Goal: Find specific page/section: Find specific page/section

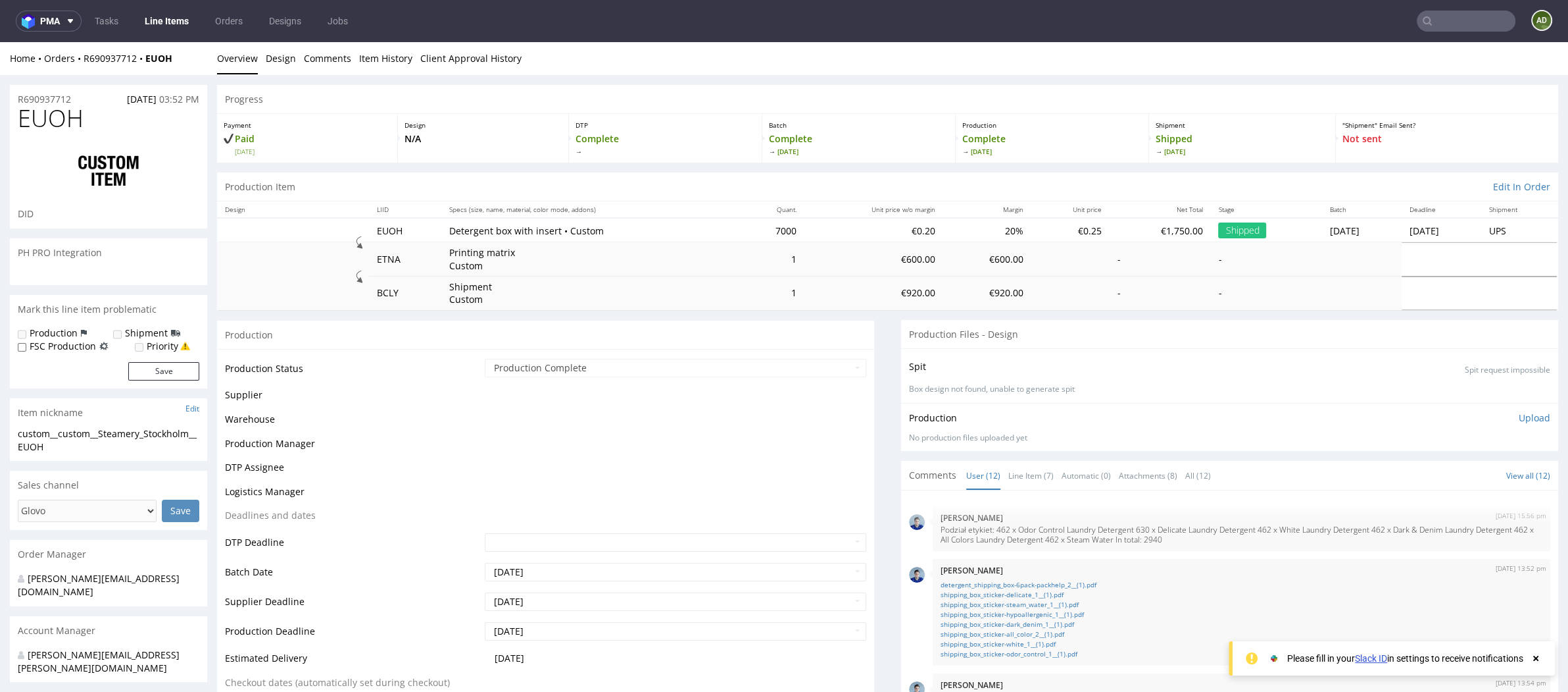
scroll to position [500, 0]
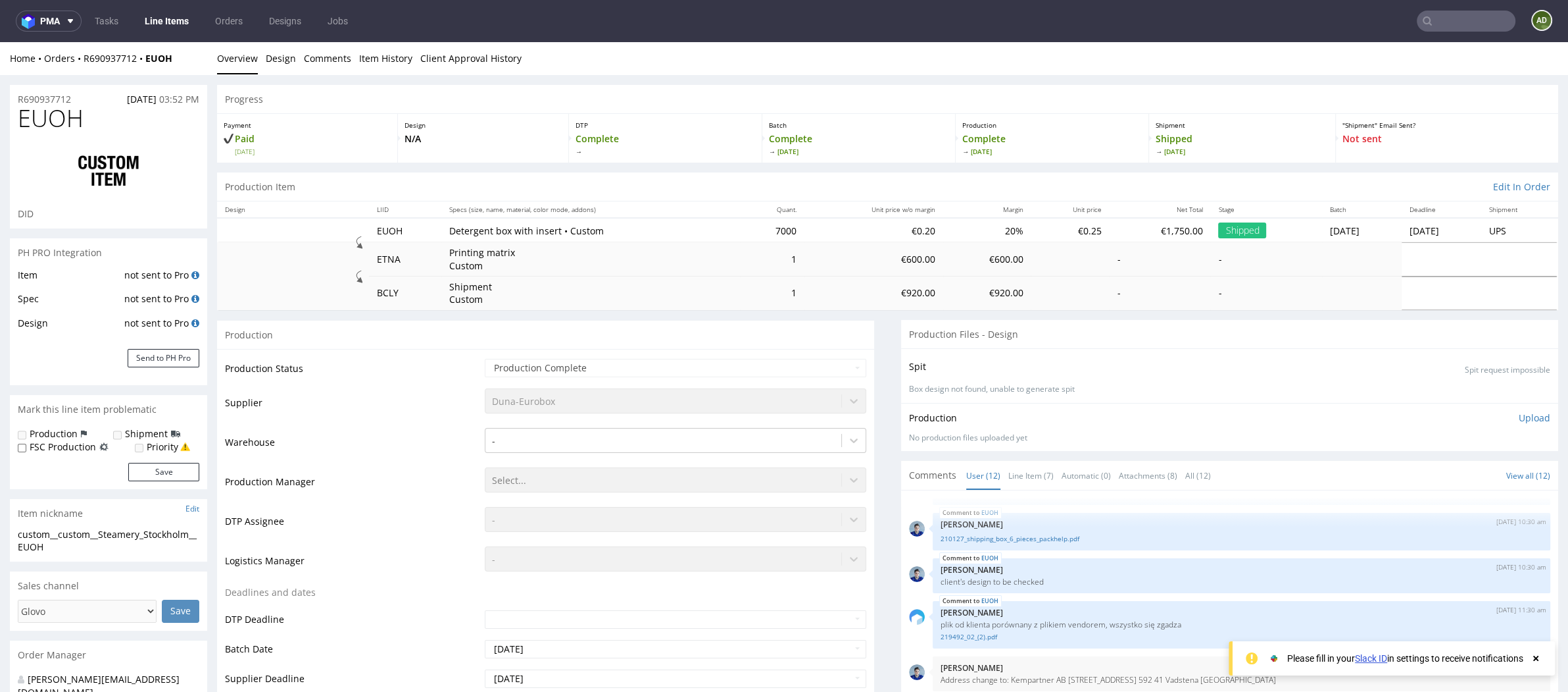
select select "done"
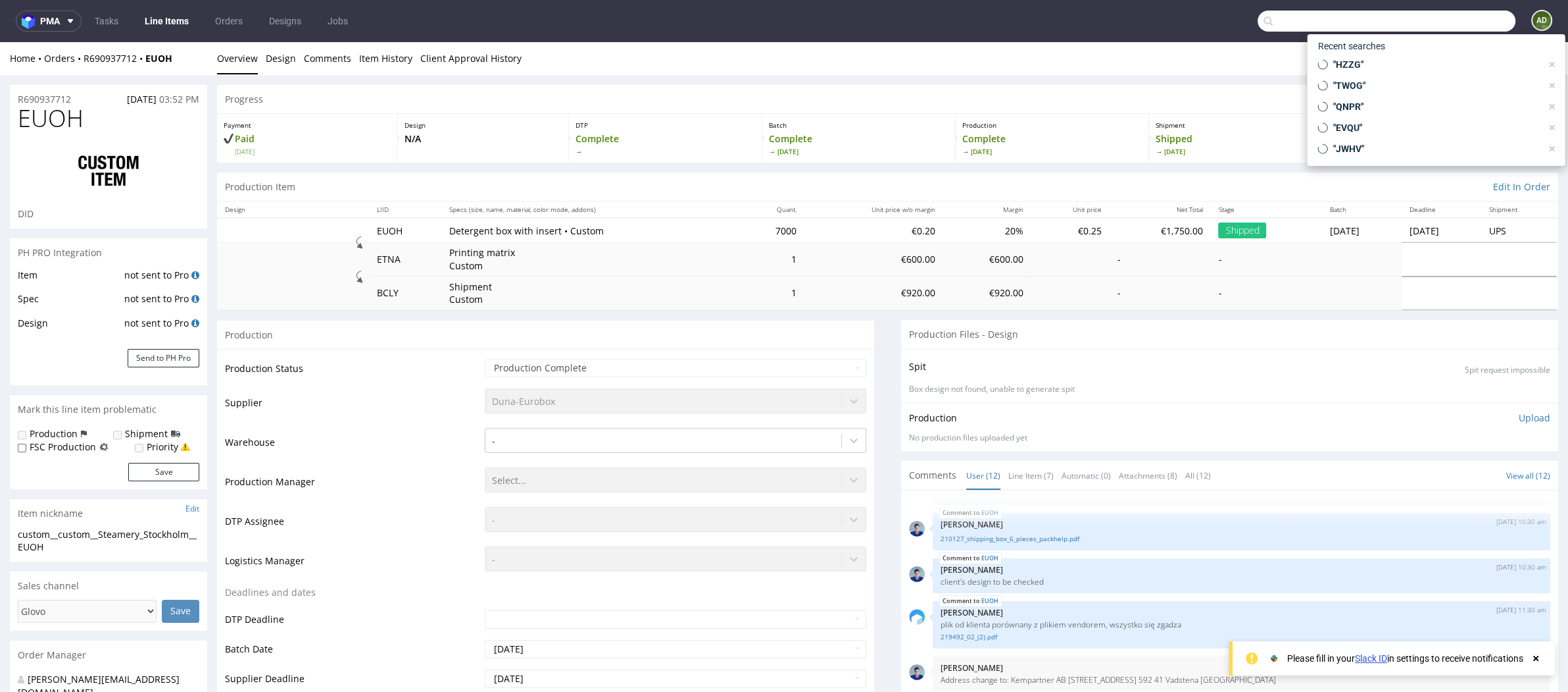
click at [1448, 14] on input "text" at bounding box center [1387, 22] width 258 height 22
paste input "LRWT"
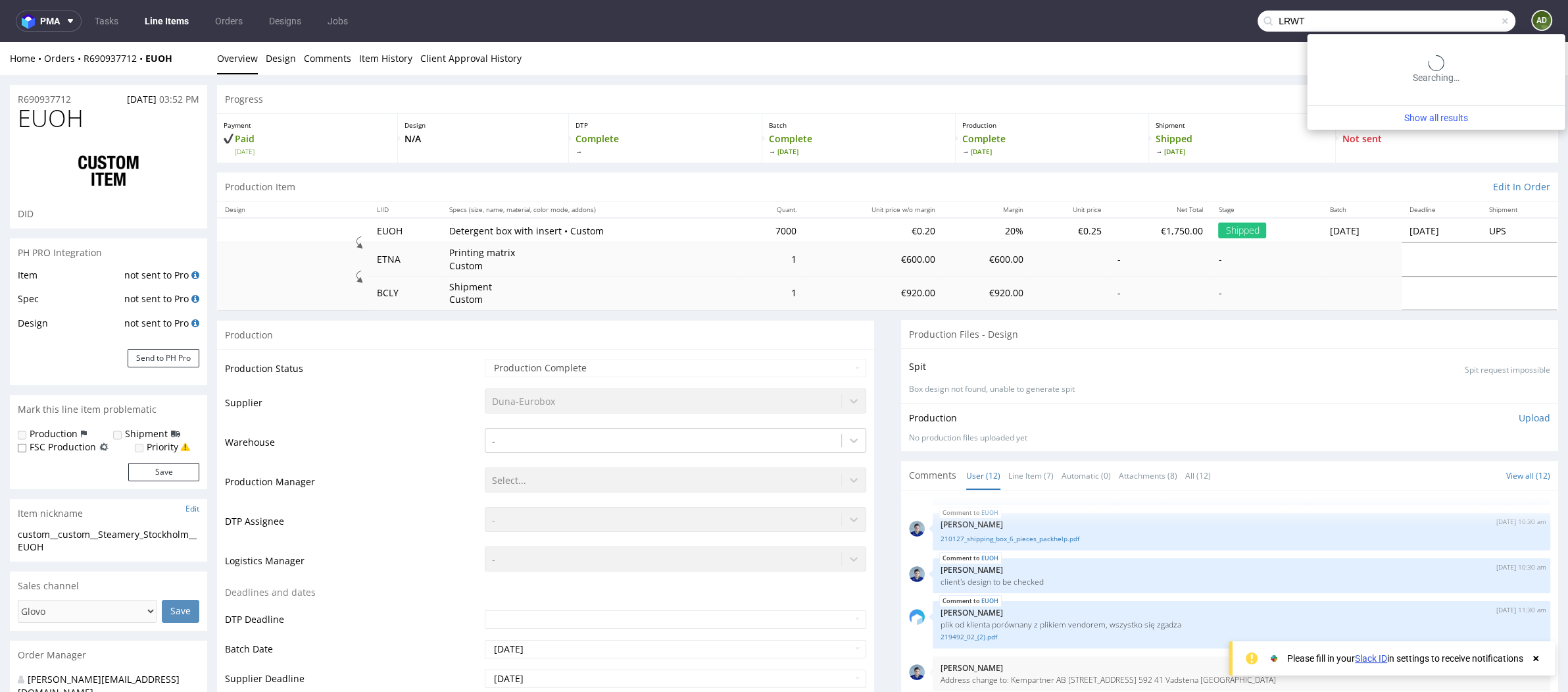
type input "LRWT"
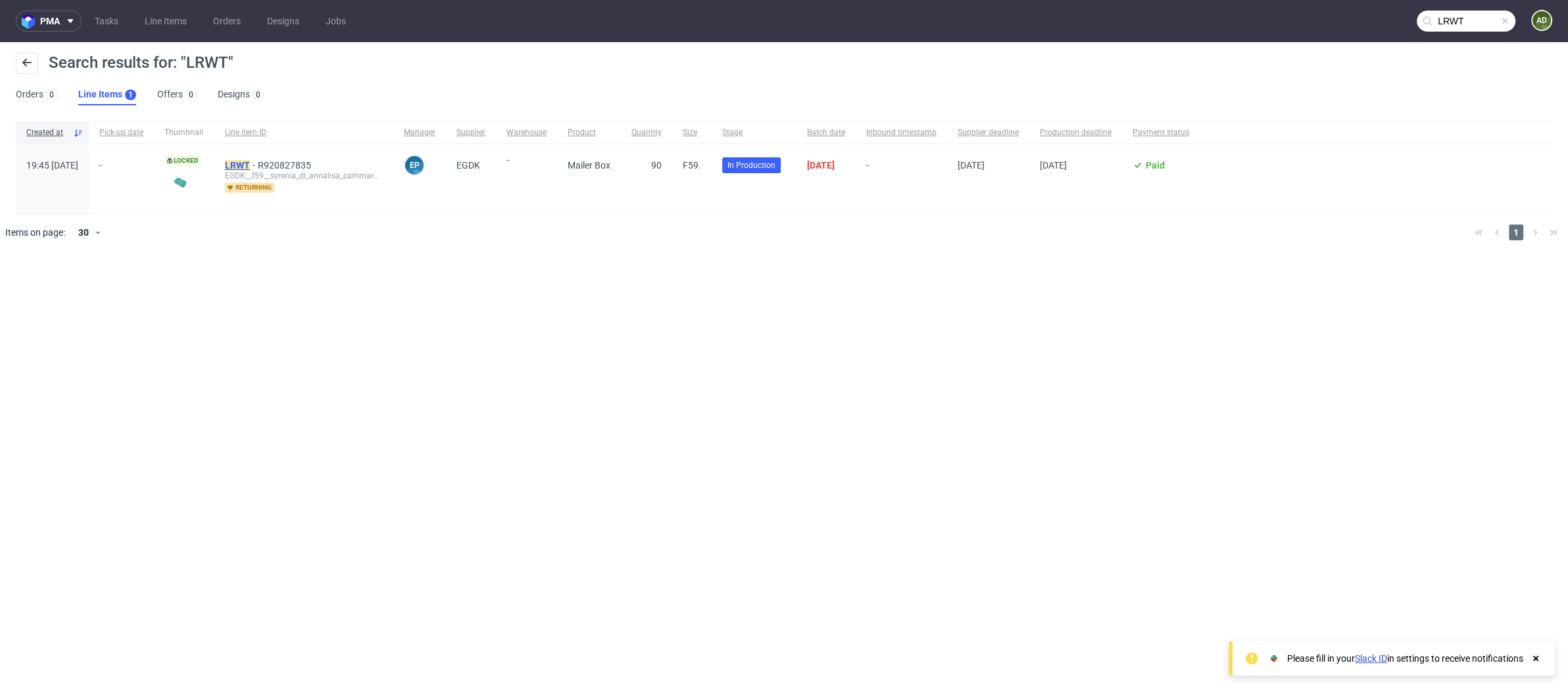
click at [250, 168] on mark "LRWT" at bounding box center [237, 165] width 25 height 11
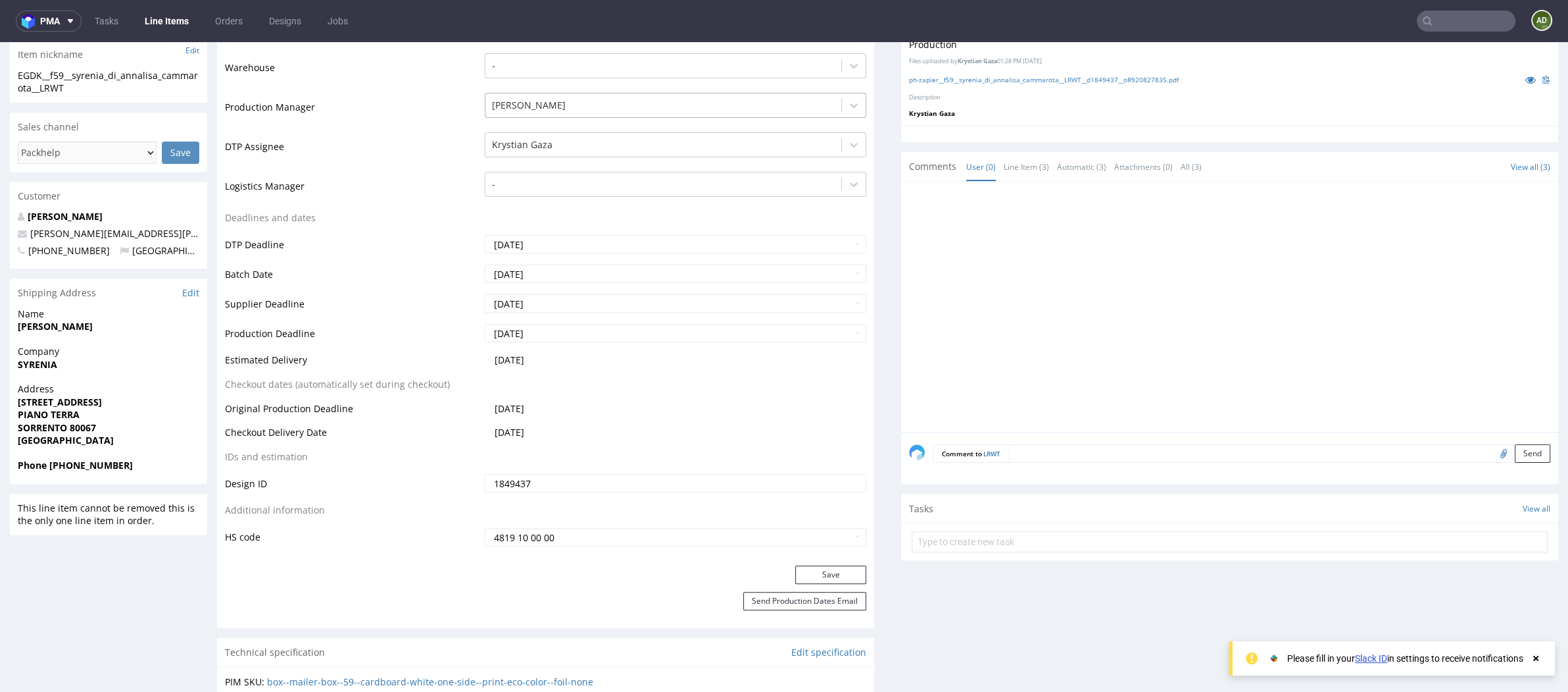
scroll to position [265, 0]
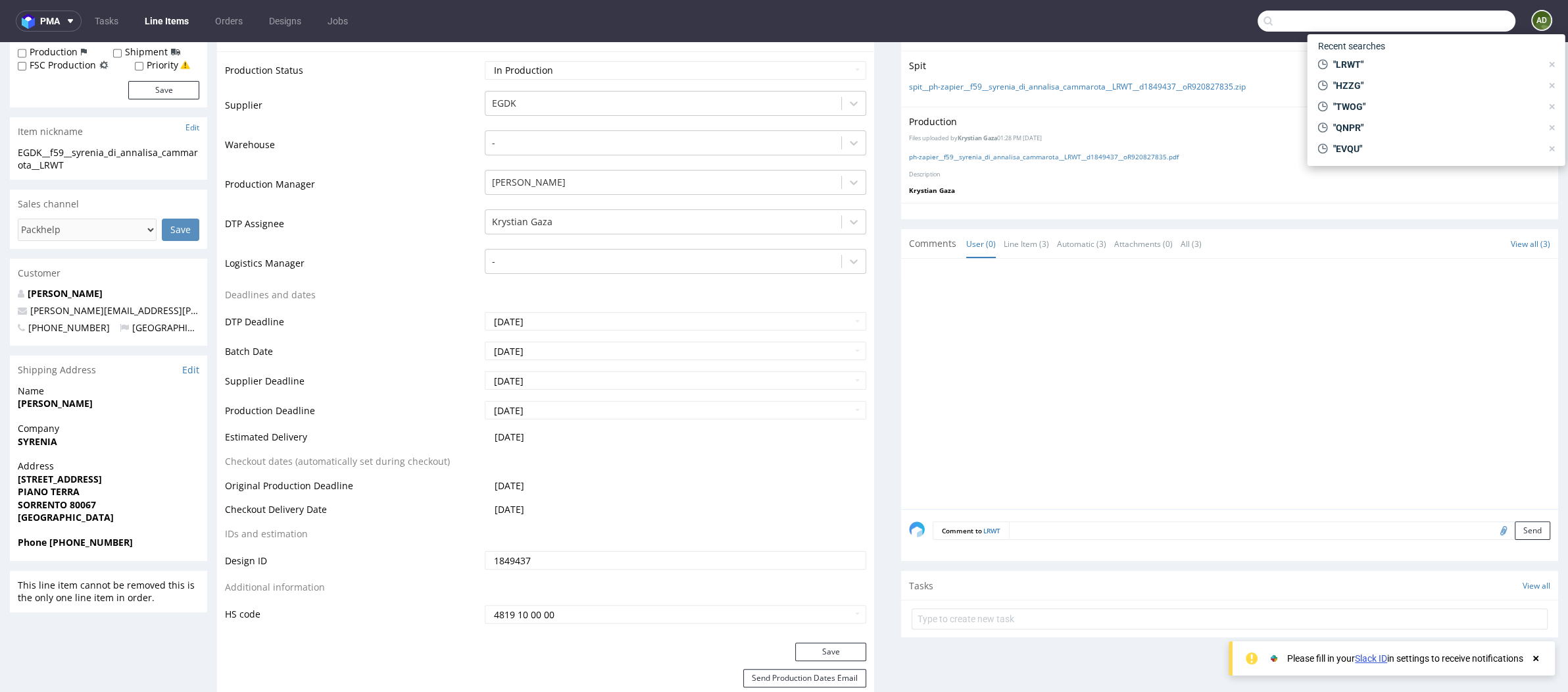
click at [1442, 24] on input "text" at bounding box center [1387, 22] width 258 height 22
paste input "GNAX"
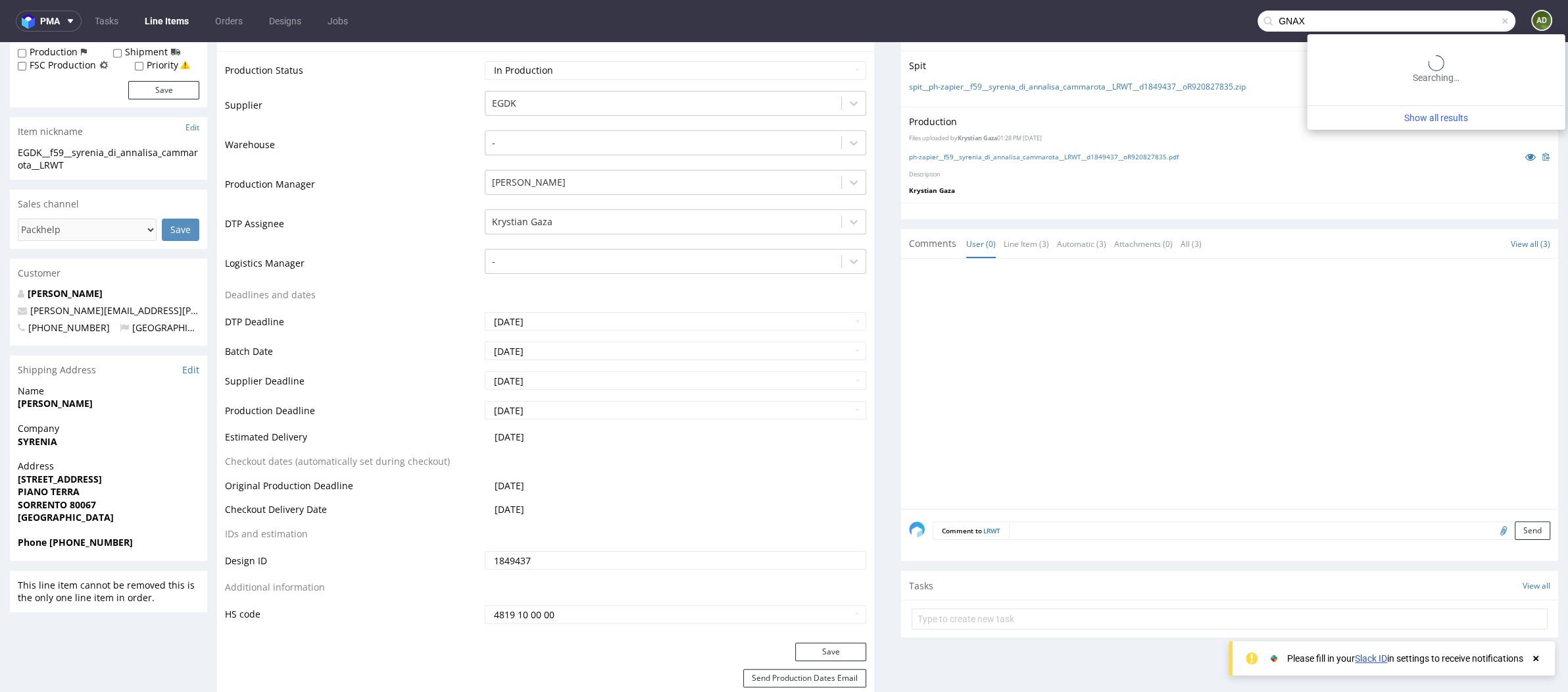
type input "GNAX"
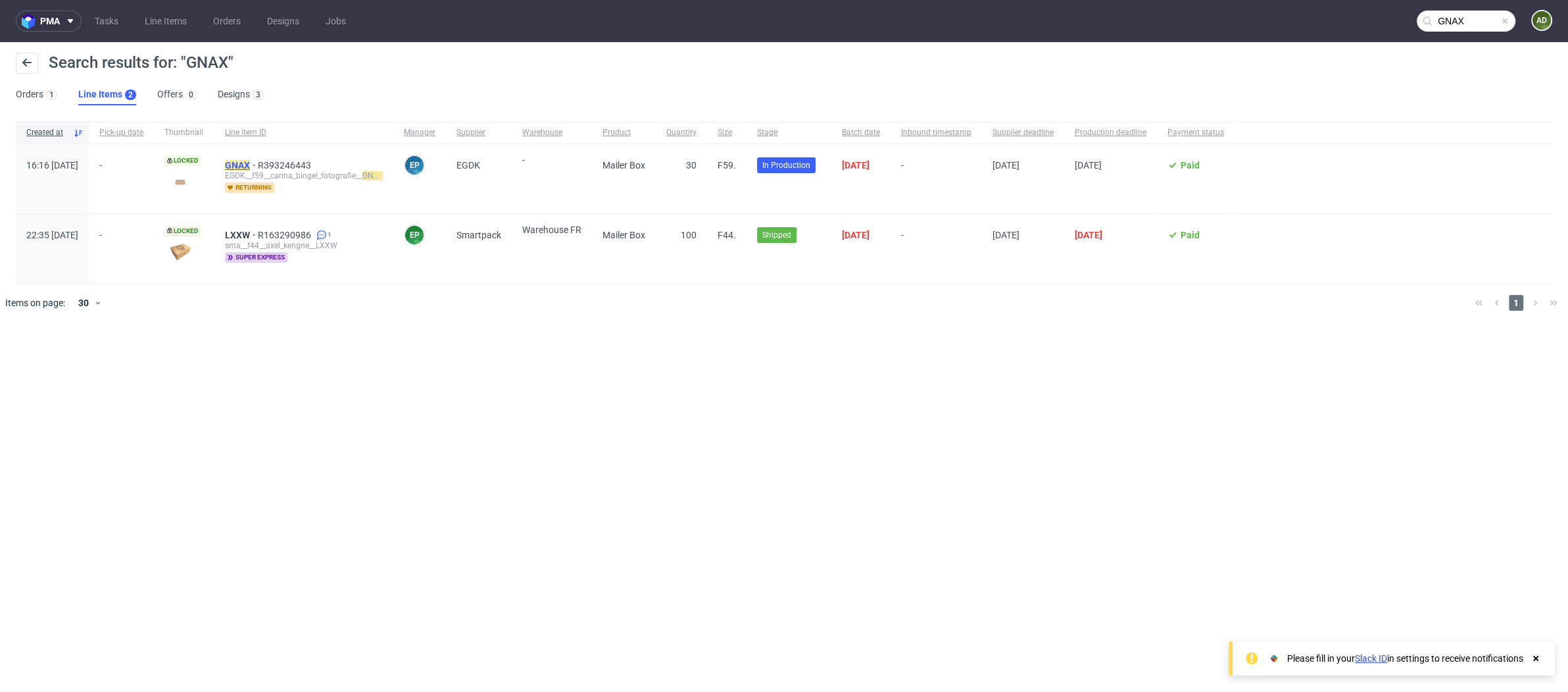
click at [250, 160] on mark "GNAX" at bounding box center [237, 165] width 25 height 11
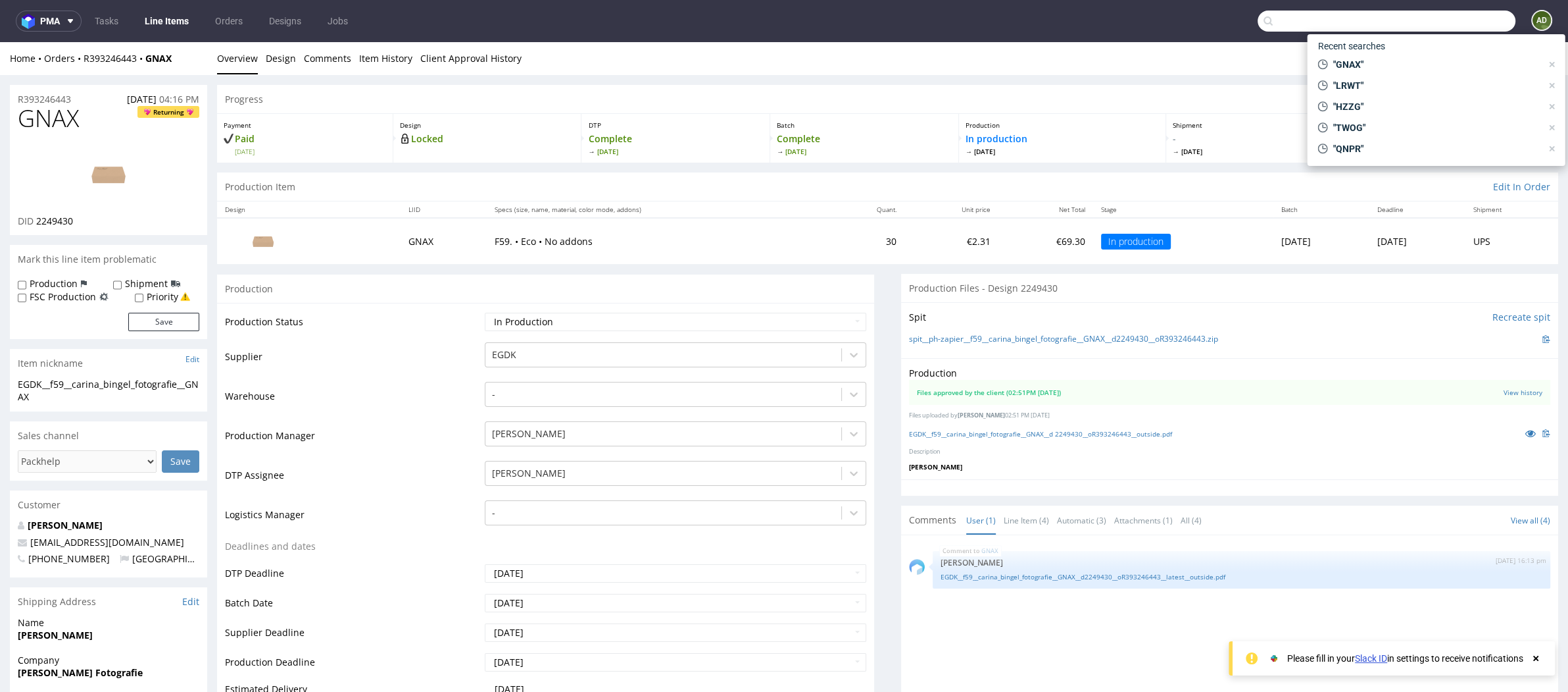
click at [1445, 22] on input "text" at bounding box center [1387, 22] width 258 height 22
paste input "TFXZ"
type input "TFXZ"
click at [1351, 60] on div "TFXZ EGDK__f45__mioade__ TFXZ" at bounding box center [1437, 69] width 236 height 23
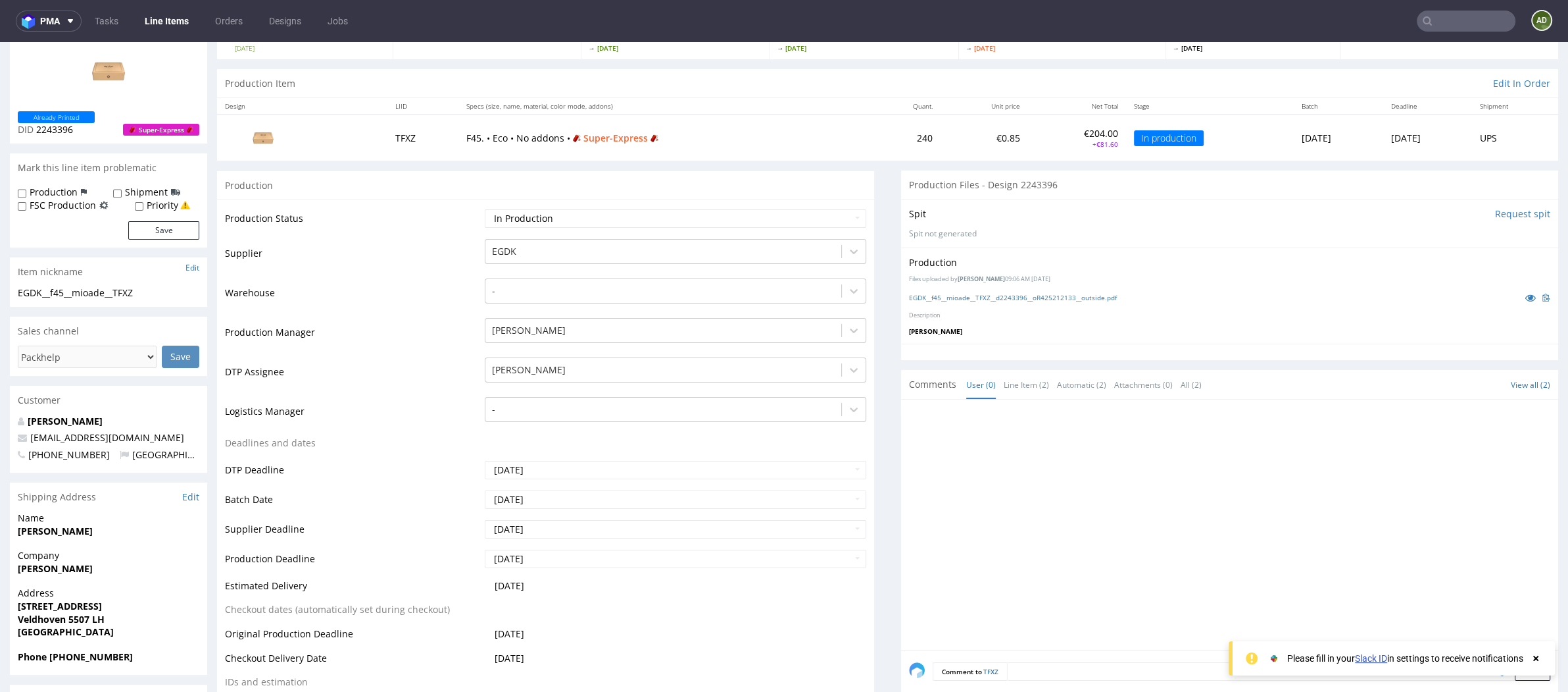
scroll to position [116, 0]
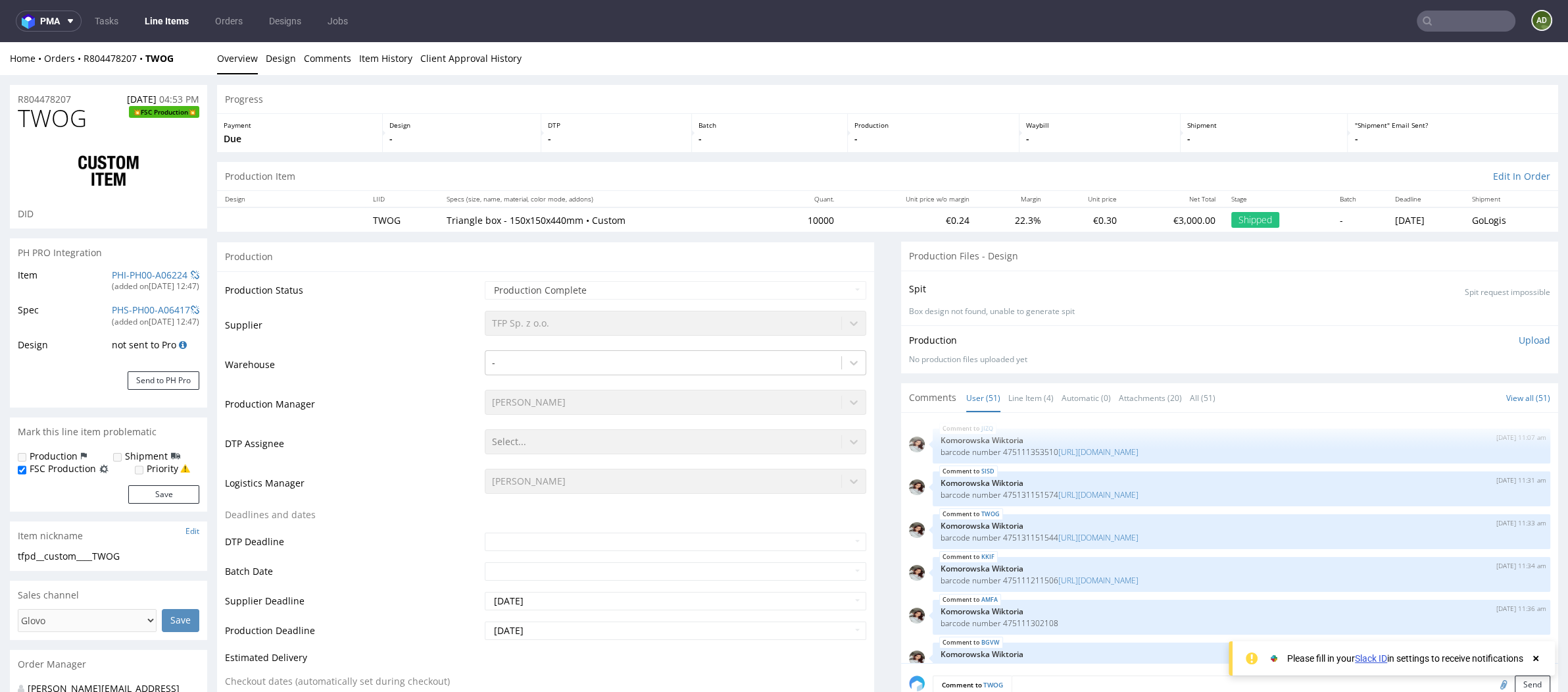
scroll to position [2098, 0]
